Goal: Information Seeking & Learning: Learn about a topic

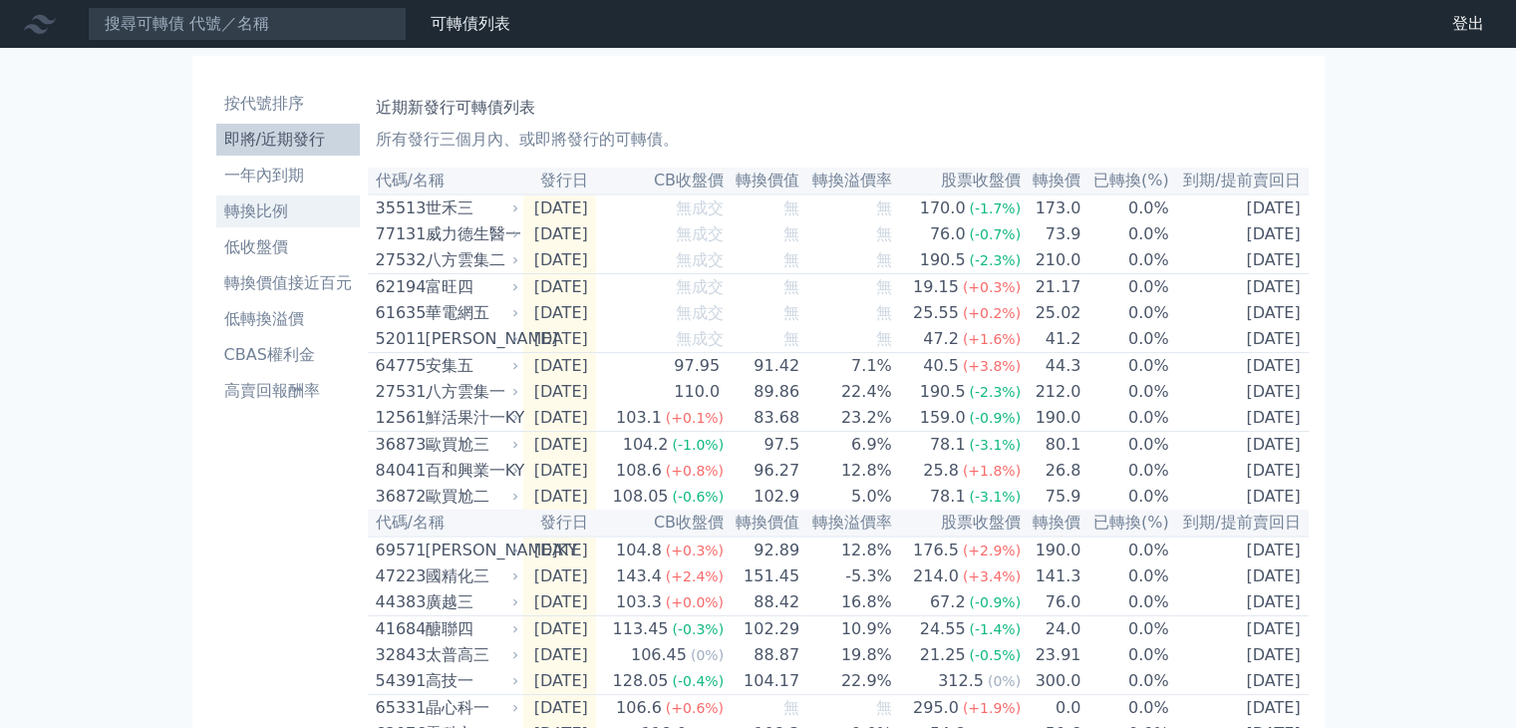
click at [279, 209] on li "轉換比例" at bounding box center [288, 211] width 144 height 24
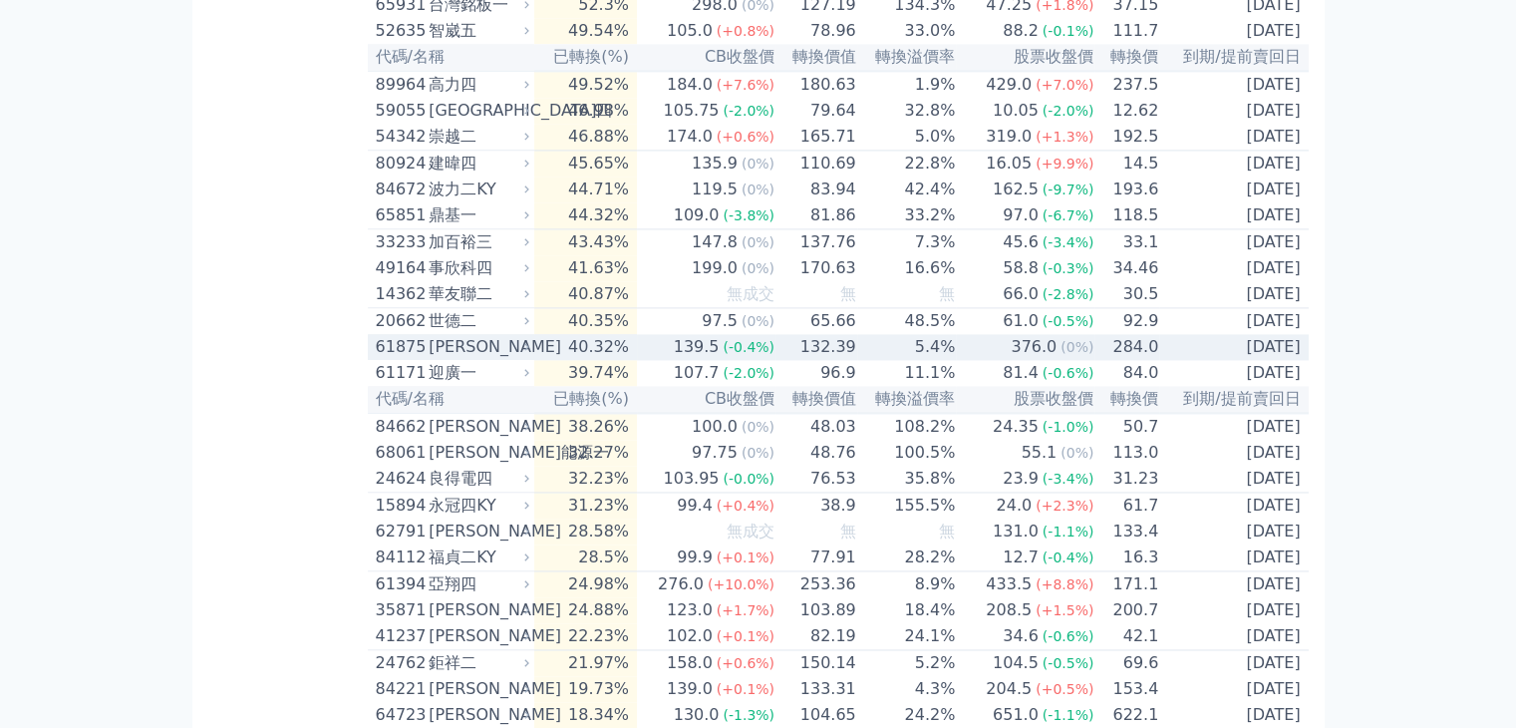
scroll to position [2853, 0]
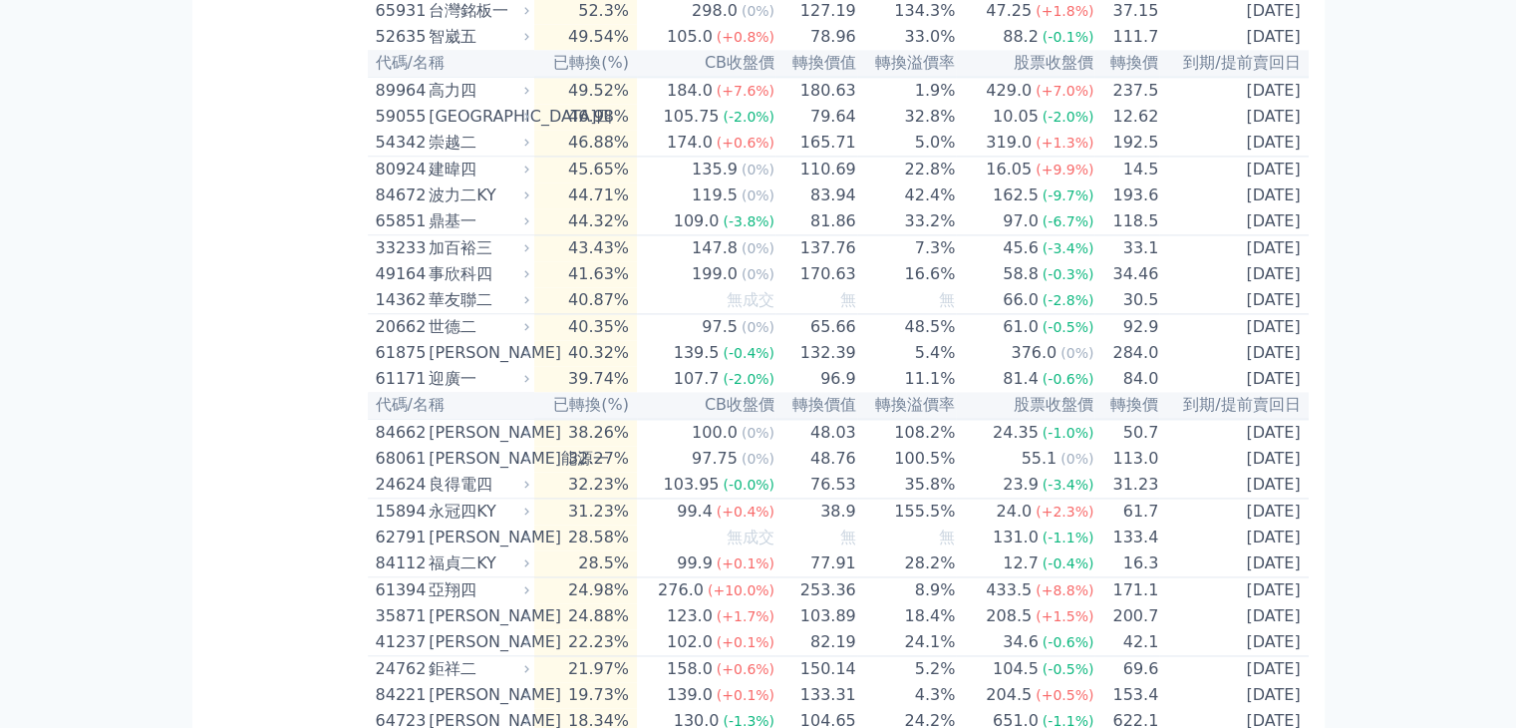
click at [822, 419] on th "轉換價值" at bounding box center [817, 405] width 82 height 27
click at [948, 419] on th "轉換溢價率" at bounding box center [907, 405] width 100 height 27
click at [945, 419] on th "轉換溢價率" at bounding box center [907, 405] width 100 height 27
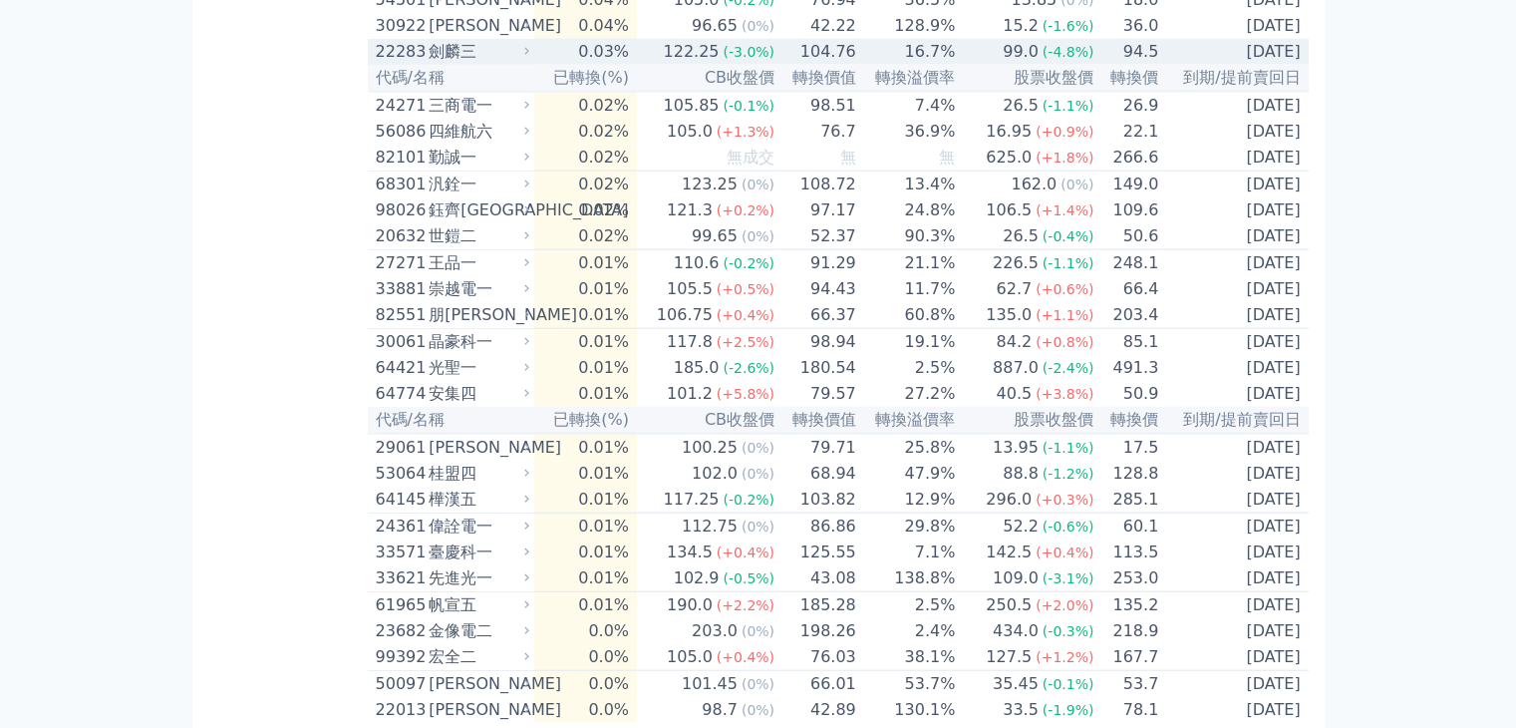
scroll to position [4648, 0]
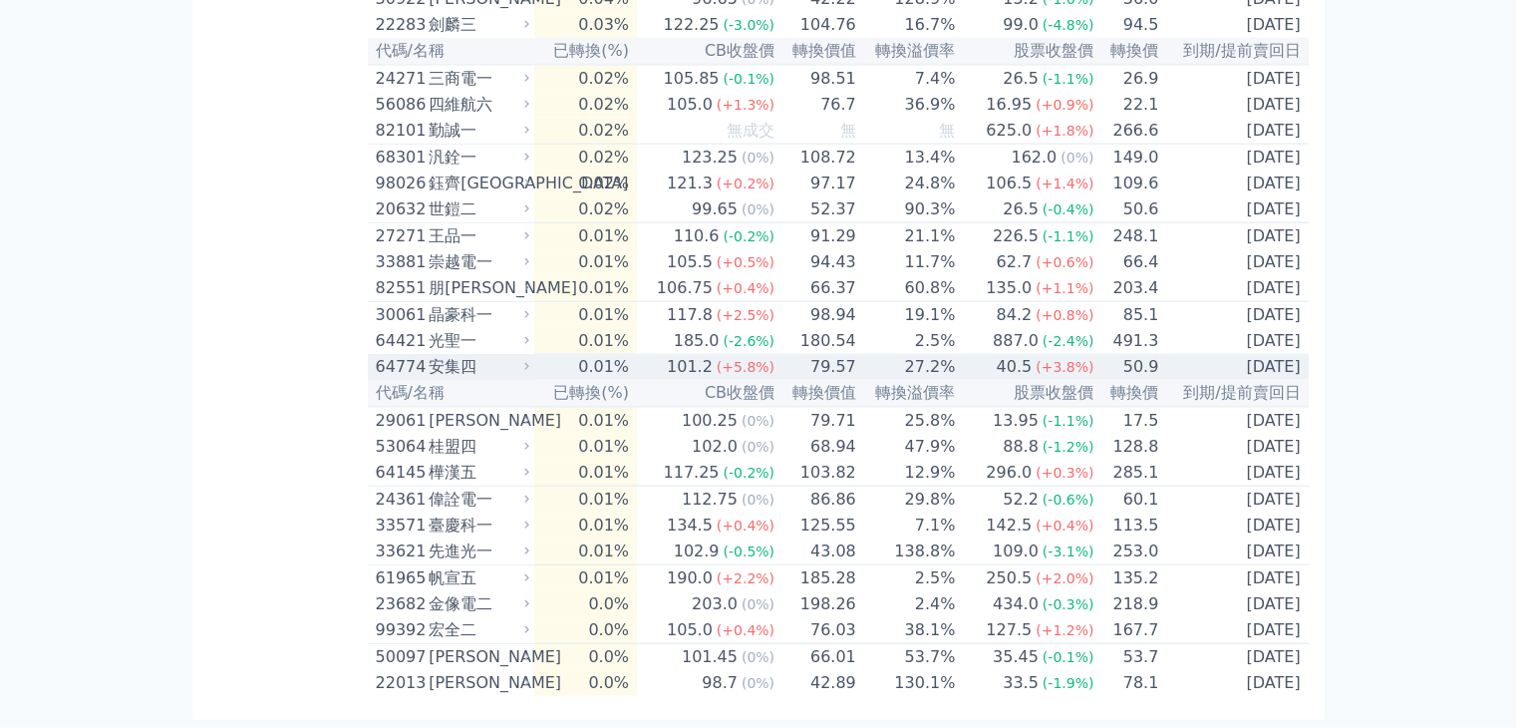
scroll to position [4648, 0]
